Goal: Task Accomplishment & Management: Manage account settings

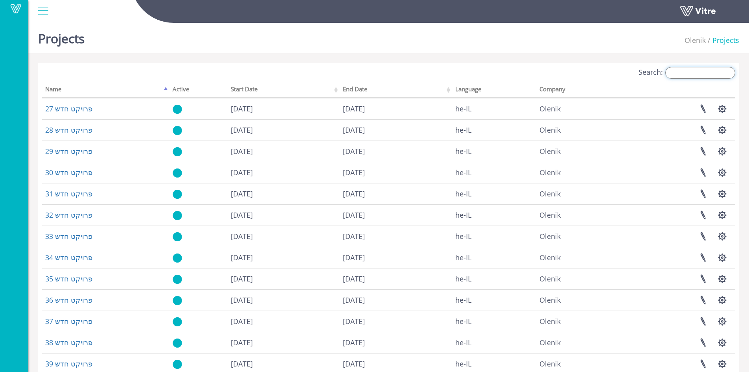
click at [714, 74] on input "Search:" at bounding box center [700, 73] width 70 height 12
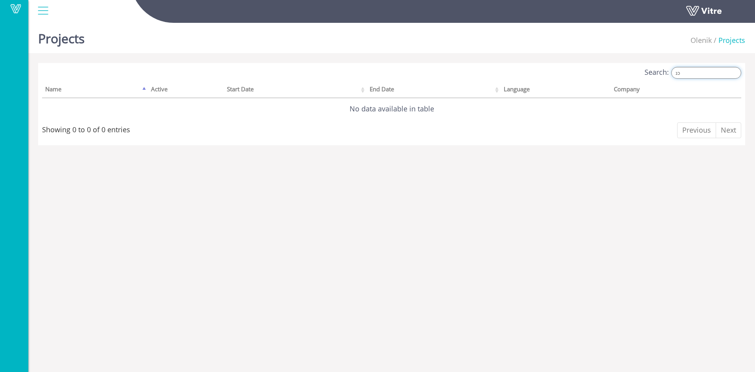
type input "כ"
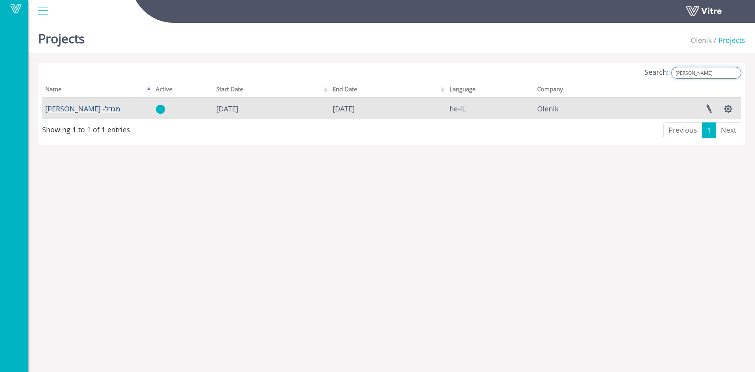
type input "מגד"
click at [80, 109] on link "[PERSON_NAME] -מגדל" at bounding box center [82, 108] width 75 height 9
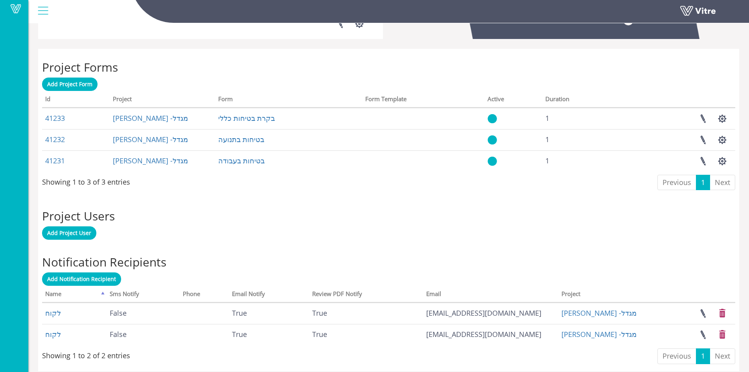
scroll to position [298, 0]
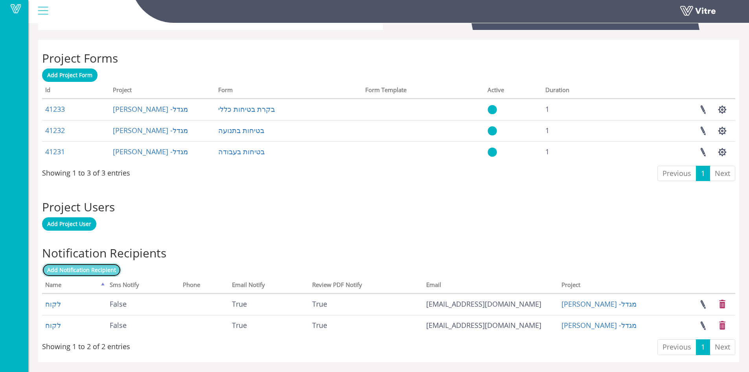
click at [80, 271] on span "Add Notification Recipient" at bounding box center [81, 269] width 69 height 7
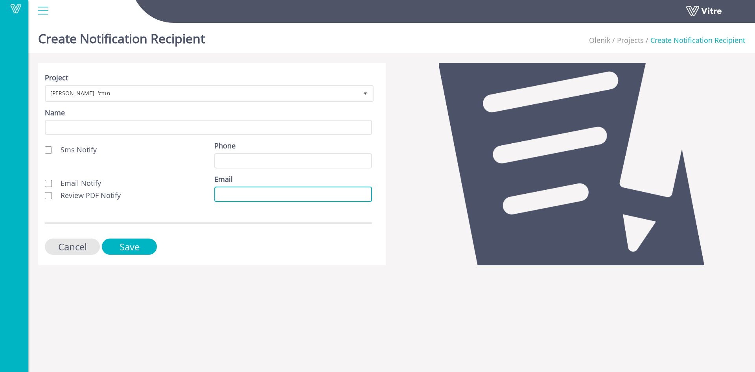
click at [221, 192] on input "Email" at bounding box center [293, 193] width 158 height 15
paste input "[EMAIL_ADDRESS][DOMAIN_NAME]"
type input "[EMAIL_ADDRESS][DOMAIN_NAME]"
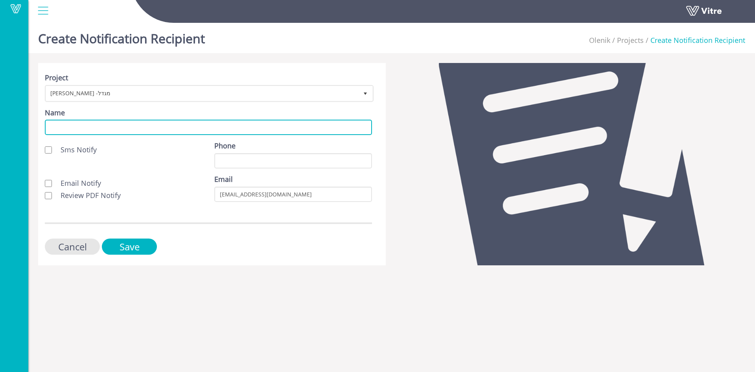
click at [162, 124] on input "Name" at bounding box center [208, 127] width 327 height 15
type input "לקוח"
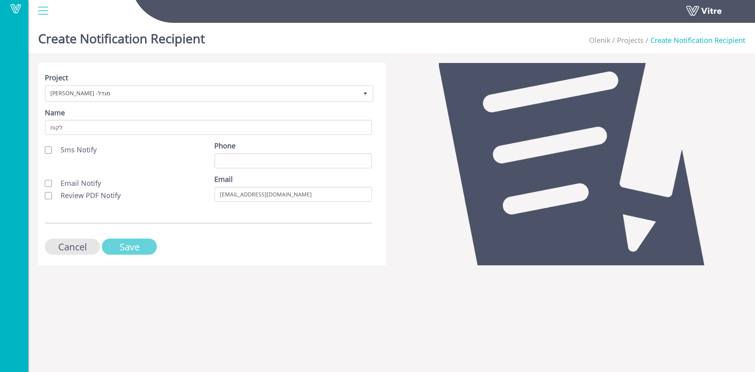
click at [130, 244] on input "Save" at bounding box center [129, 246] width 55 height 16
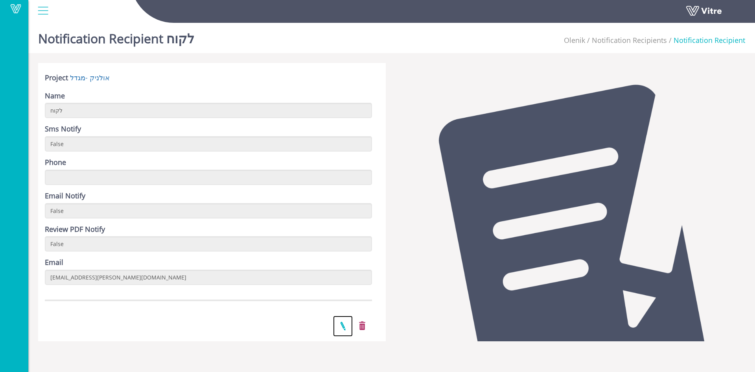
click at [343, 327] on link at bounding box center [343, 325] width 20 height 21
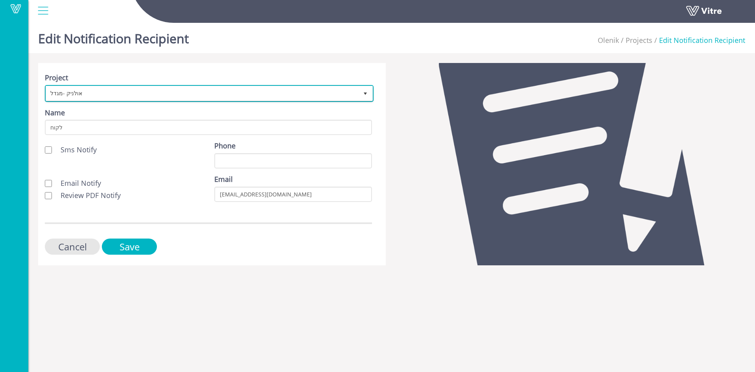
click at [50, 94] on span "אולניק -מגדל" at bounding box center [202, 93] width 312 height 14
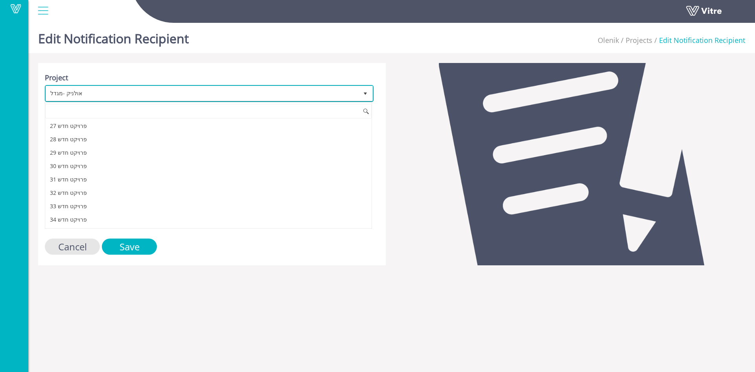
scroll to position [374, 0]
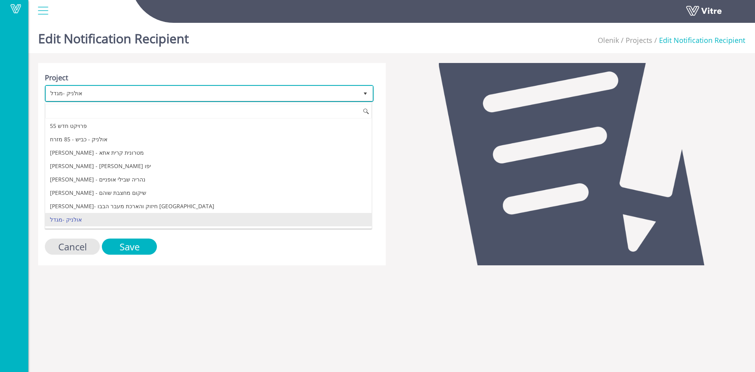
click at [51, 92] on span "אולניק -מגדל" at bounding box center [202, 93] width 312 height 14
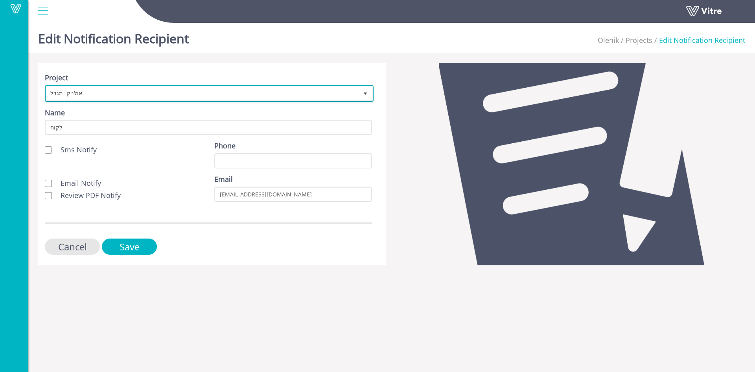
click at [51, 92] on span "אולניק -מגדל" at bounding box center [202, 93] width 312 height 14
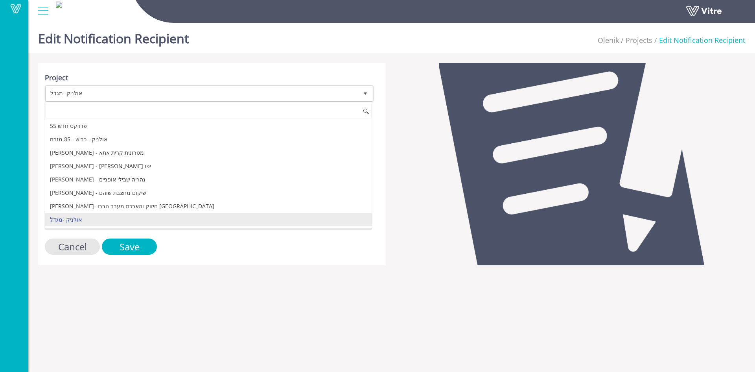
scroll to position [0, 0]
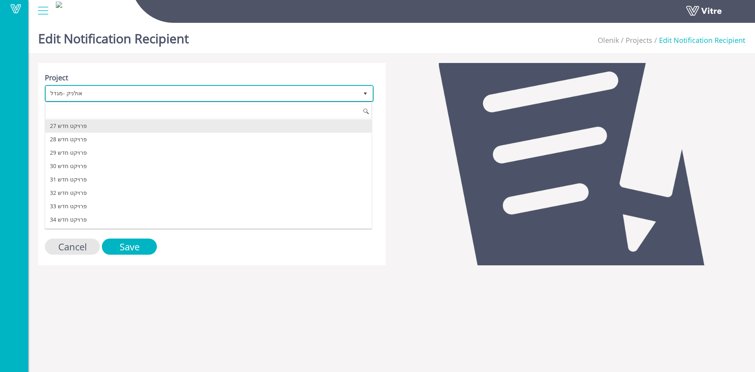
click at [54, 91] on span "אולניק -מגדל" at bounding box center [202, 93] width 312 height 14
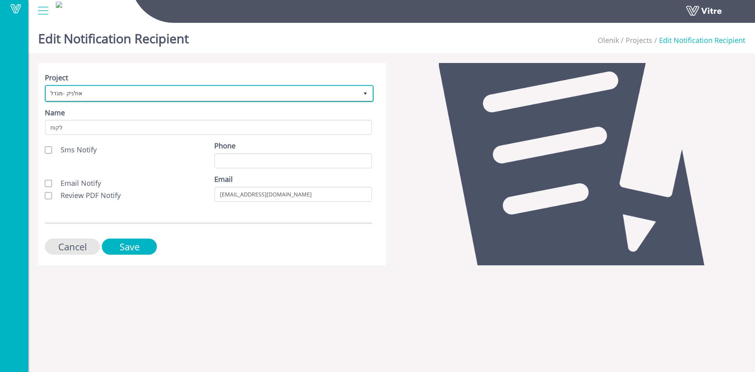
click at [50, 91] on span "אולניק -מגדל" at bounding box center [202, 93] width 312 height 14
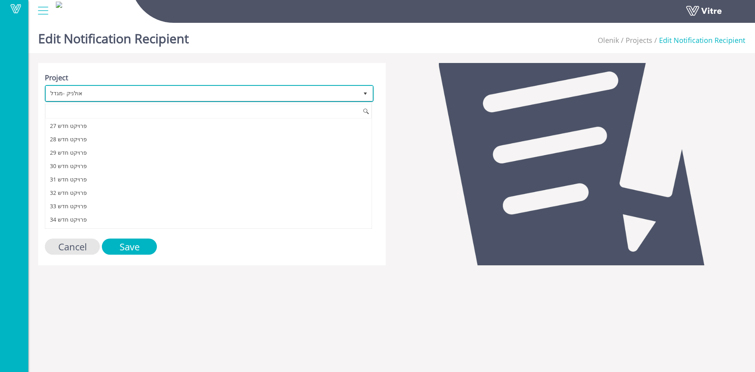
scroll to position [374, 0]
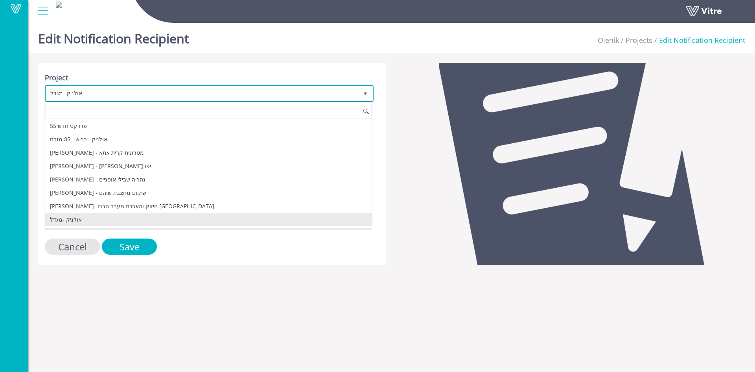
click at [59, 92] on span "אולניק -מגדל" at bounding box center [202, 93] width 312 height 14
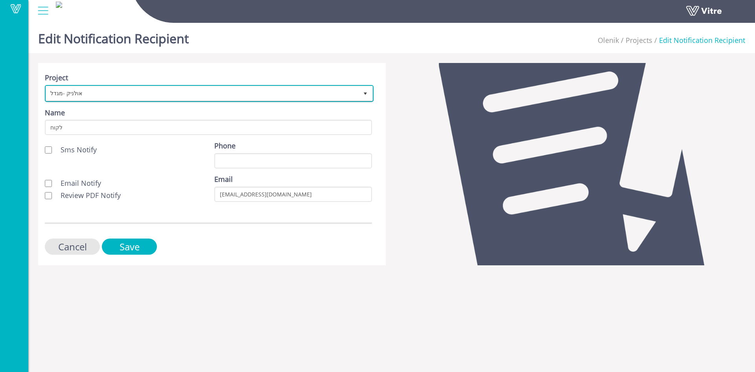
click at [62, 92] on span "אולניק -מגדל" at bounding box center [202, 93] width 312 height 14
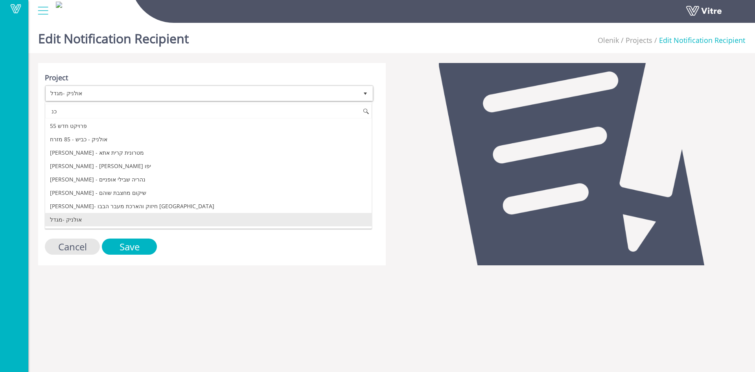
scroll to position [0, 0]
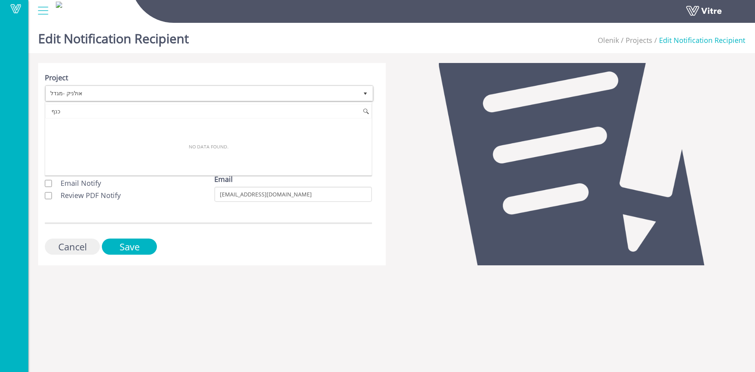
type input "כנף"
click at [85, 248] on input "Cancel" at bounding box center [72, 246] width 55 height 16
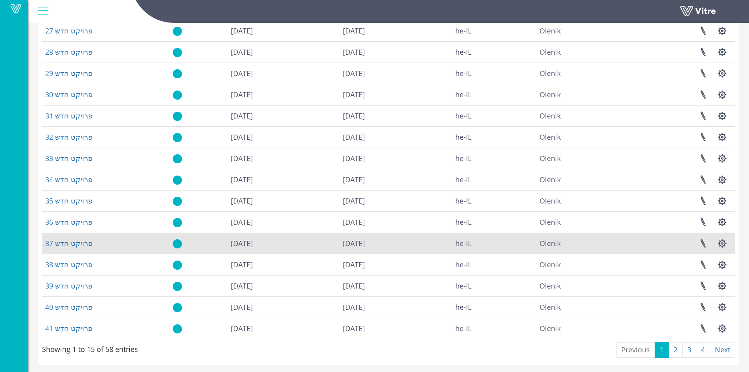
scroll to position [81, 0]
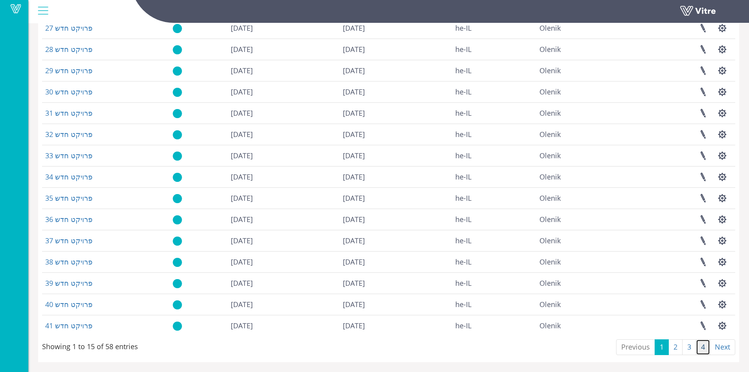
click at [702, 348] on link "4" at bounding box center [703, 347] width 14 height 16
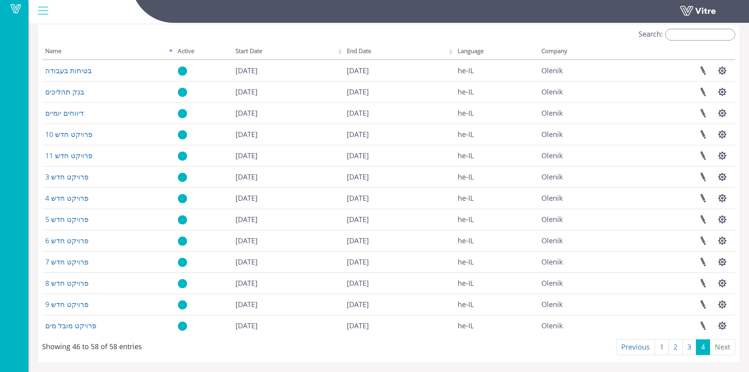
scroll to position [38, 0]
click at [688, 347] on link "3" at bounding box center [689, 347] width 14 height 16
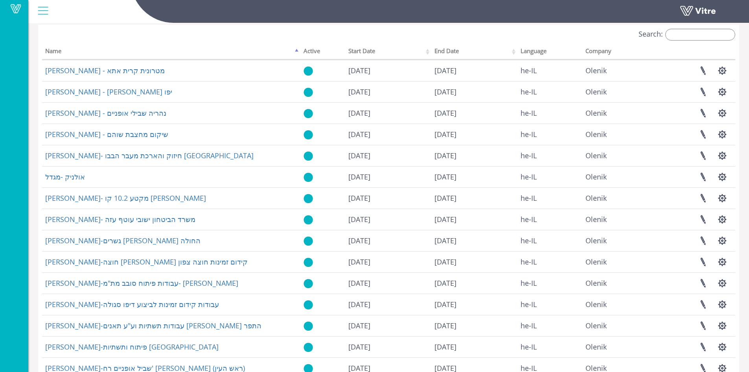
scroll to position [81, 0]
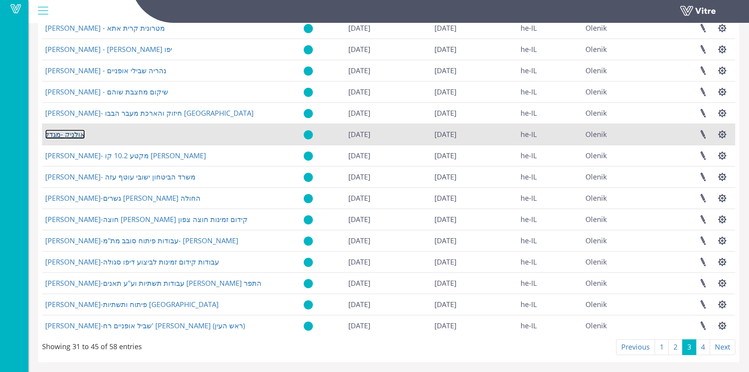
click at [76, 134] on link "אולניק -מגדל" at bounding box center [65, 133] width 40 height 9
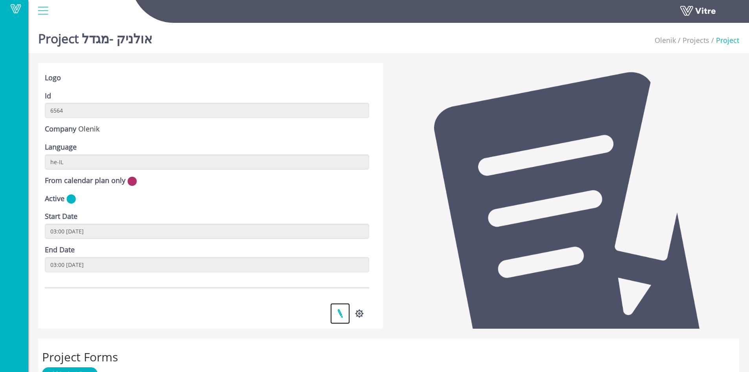
click at [339, 310] on link at bounding box center [340, 313] width 20 height 21
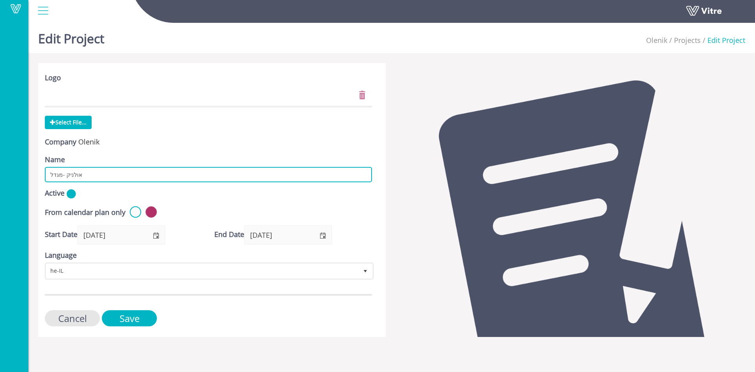
click at [61, 175] on input "אולניק -מגדל" at bounding box center [208, 174] width 327 height 15
type input "[PERSON_NAME] -כנף 2 מגדל"
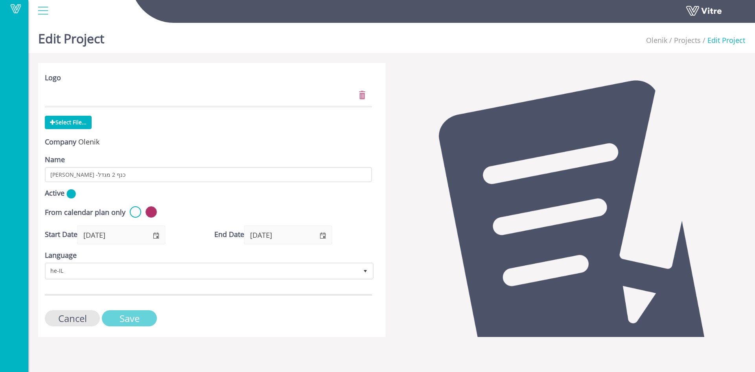
click at [128, 315] on input "Save" at bounding box center [129, 318] width 55 height 16
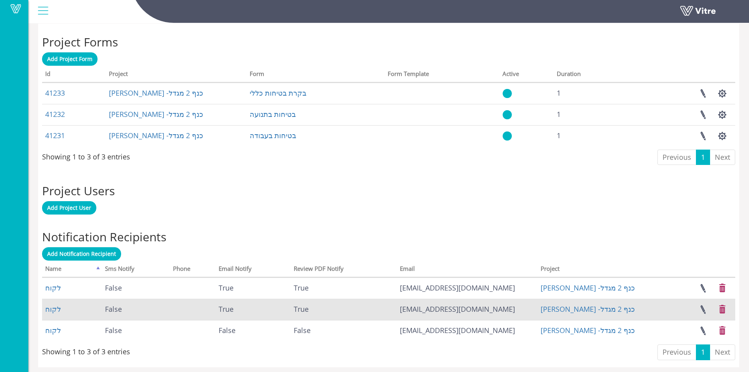
scroll to position [320, 0]
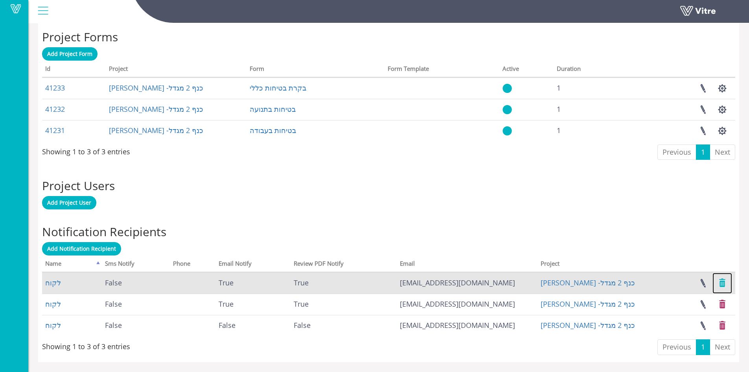
click at [722, 285] on link at bounding box center [723, 283] width 20 height 21
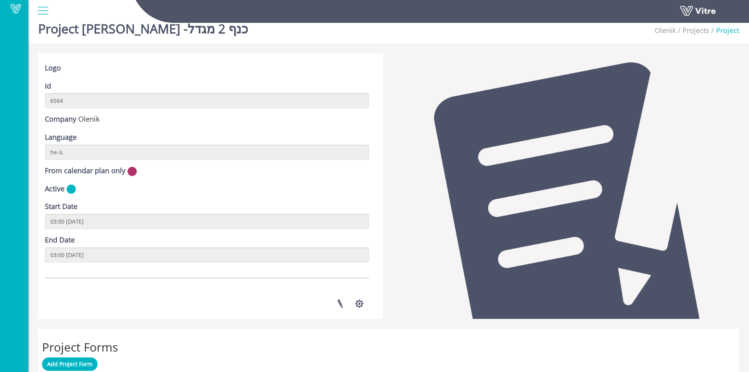
scroll to position [0, 0]
